Goal: Obtain resource: Obtain resource

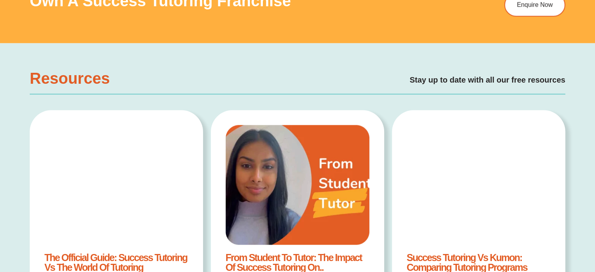
scroll to position [3426, 0]
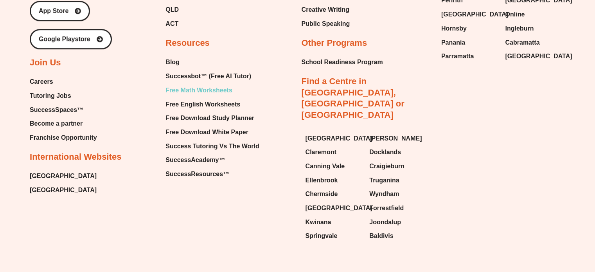
click at [174, 85] on span "Free Math Worksheets" at bounding box center [199, 91] width 67 height 12
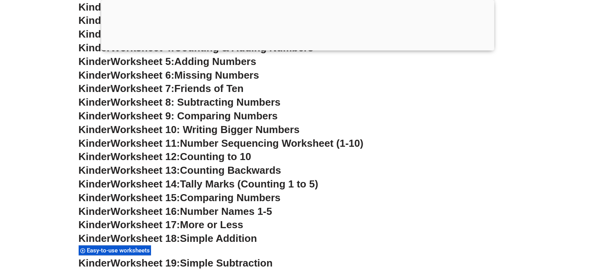
click at [417, 200] on h3 "Kinder Worksheet 15: Comparing Numbers" at bounding box center [298, 197] width 438 height 13
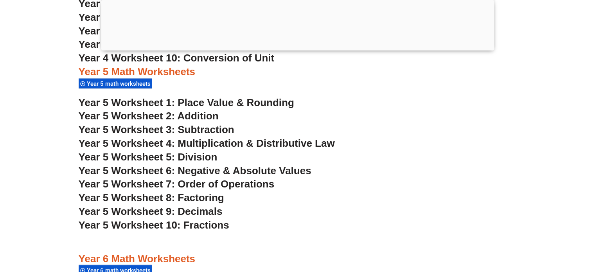
scroll to position [1627, 0]
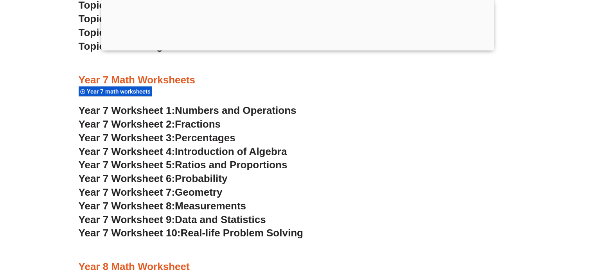
scroll to position [2370, 0]
click at [213, 206] on span "Measurements" at bounding box center [210, 206] width 71 height 12
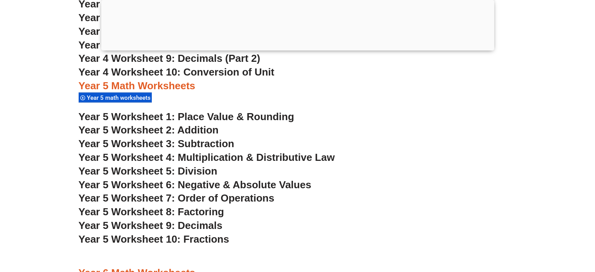
scroll to position [1612, 0]
click at [204, 226] on span "Year 5 Worksheet 9: Decimals" at bounding box center [151, 226] width 144 height 12
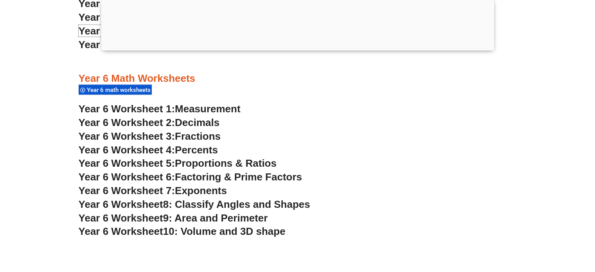
scroll to position [1807, 0]
click at [203, 161] on span "Proportions & Ratios" at bounding box center [226, 163] width 102 height 12
